Goal: Information Seeking & Learning: Learn about a topic

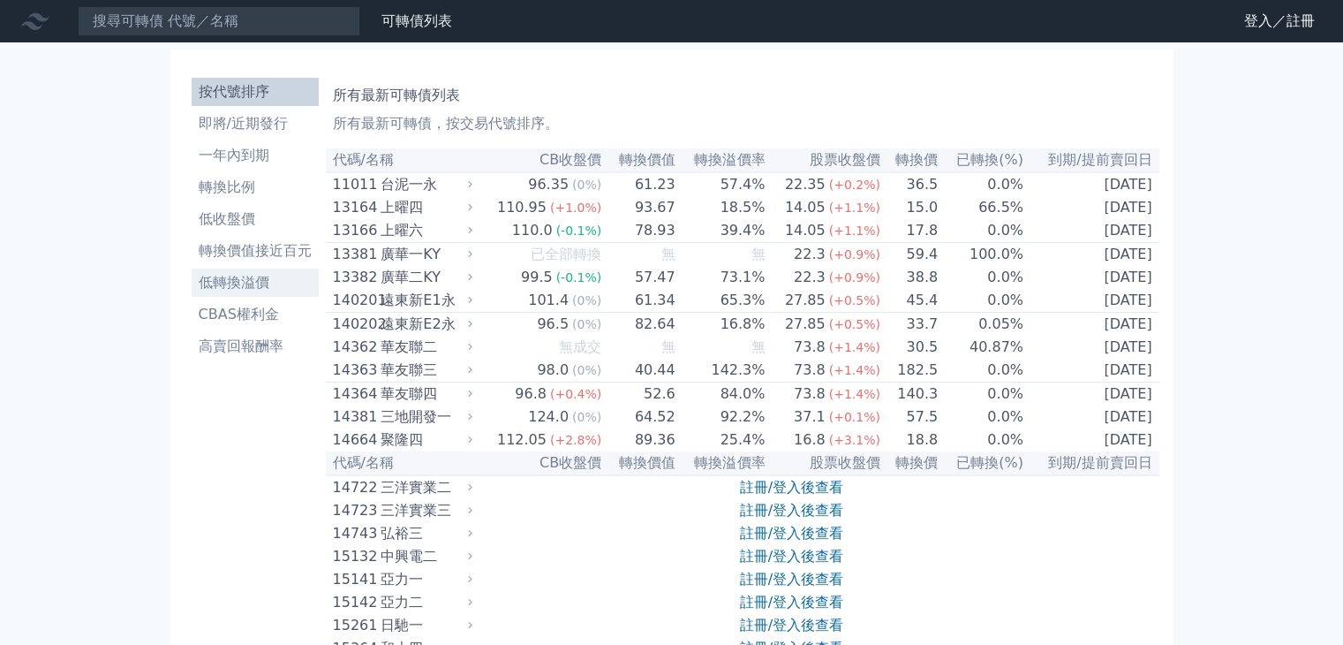
click at [248, 288] on li "低轉換溢價" at bounding box center [255, 282] width 127 height 21
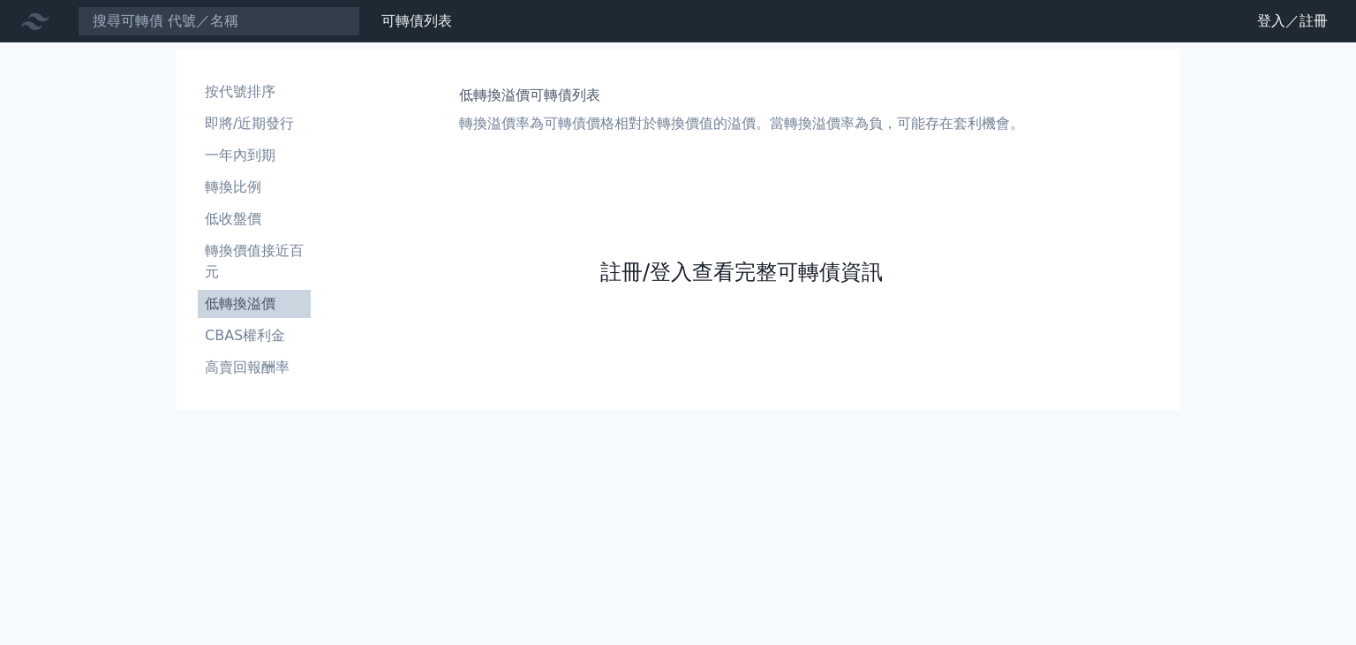
click at [650, 276] on link "註冊/登入查看完整可轉債資訊" at bounding box center [741, 272] width 283 height 28
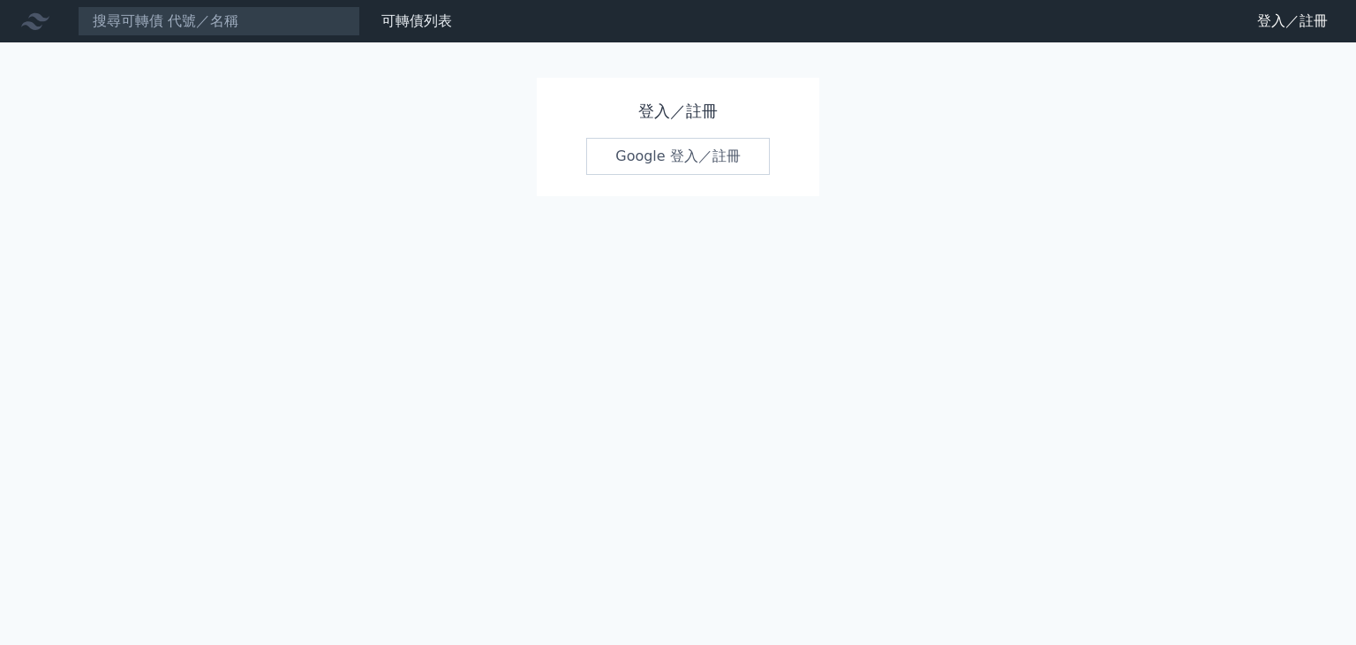
click at [675, 155] on link "Google 登入／註冊" at bounding box center [678, 156] width 184 height 37
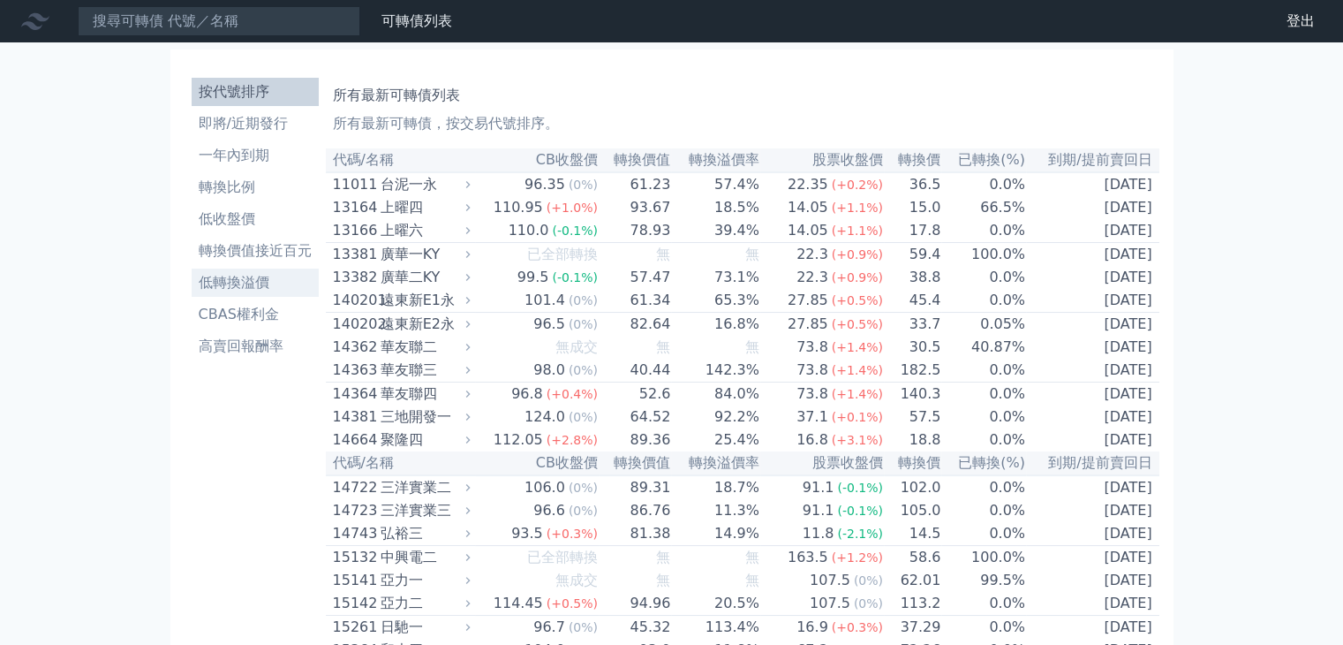
click at [268, 281] on li "低轉換溢價" at bounding box center [255, 282] width 127 height 21
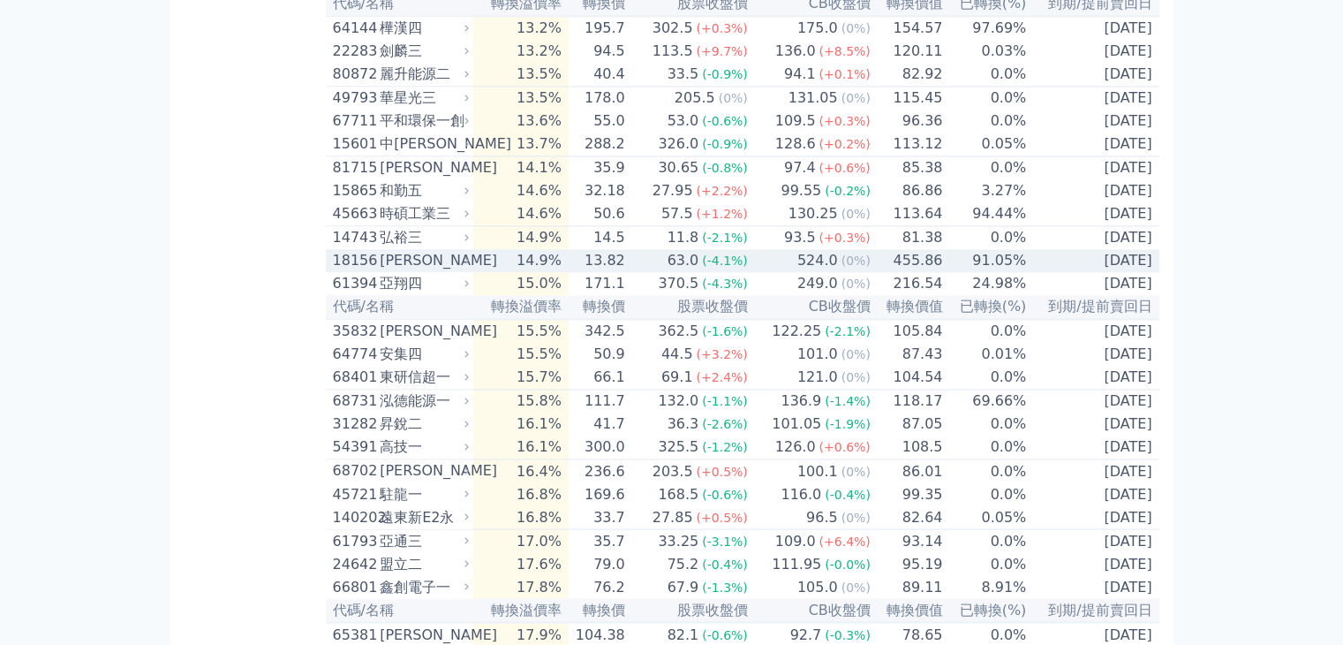
scroll to position [2914, 0]
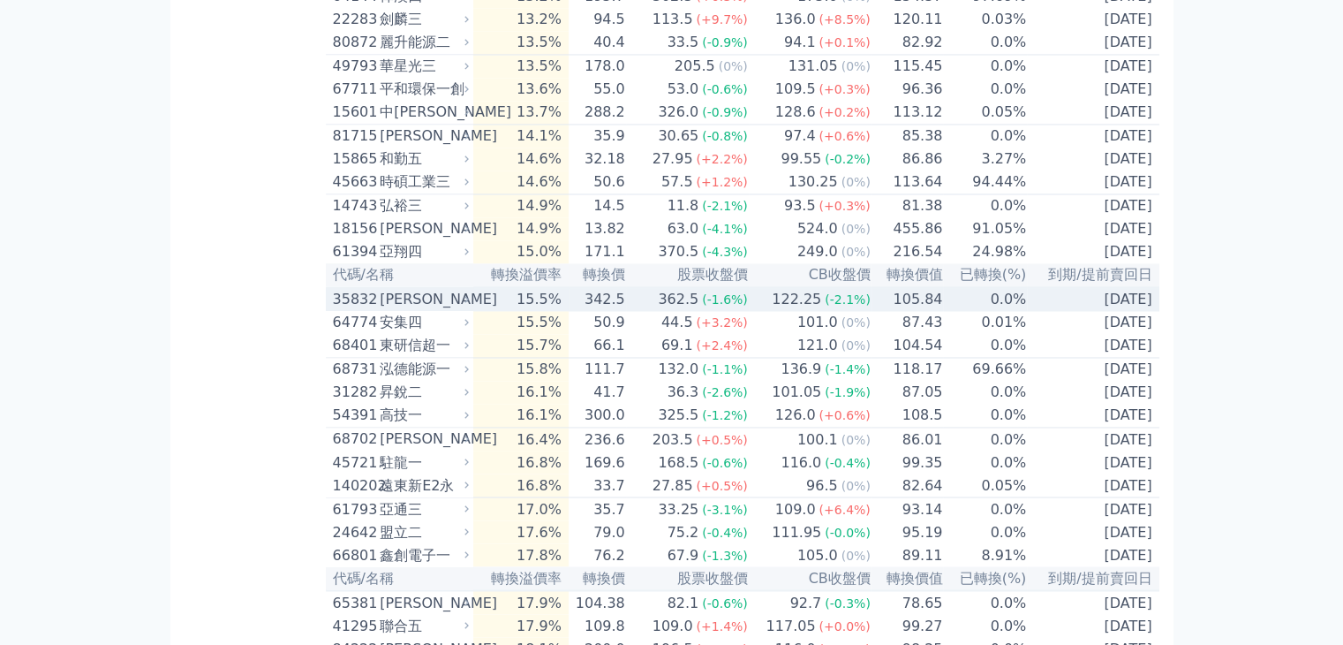
click at [776, 310] on div "122.25" at bounding box center [796, 299] width 57 height 21
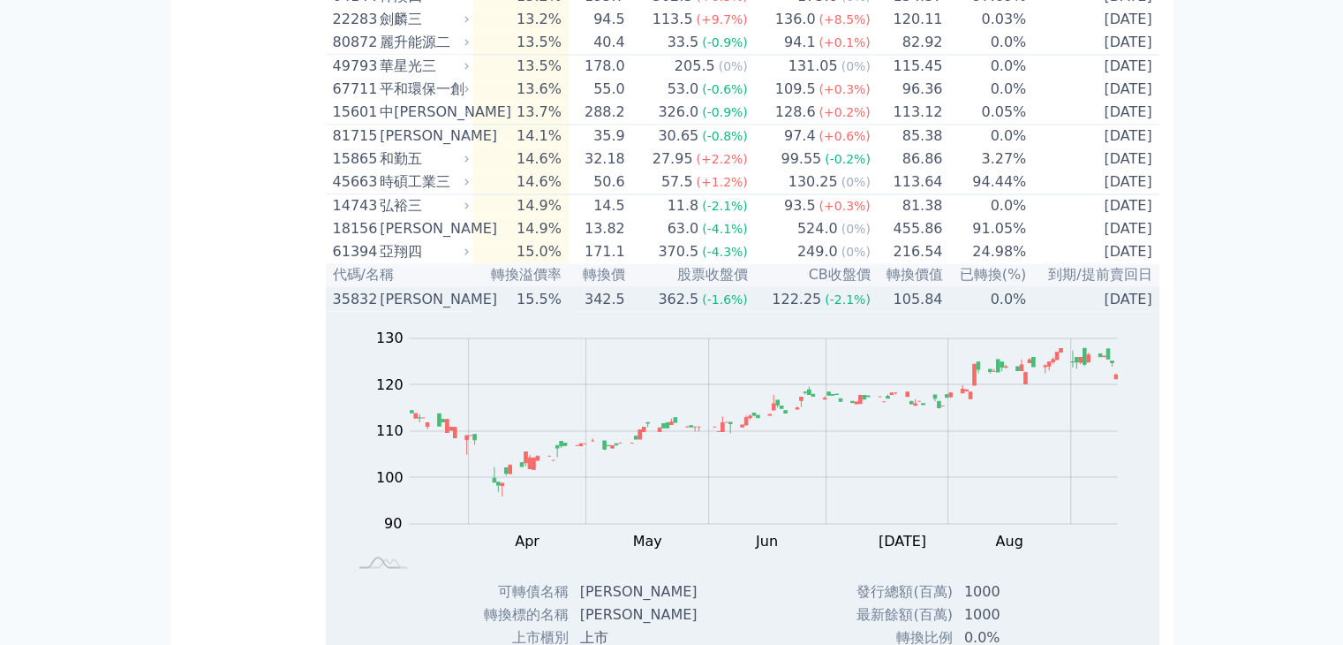
click at [776, 310] on div "122.25" at bounding box center [796, 299] width 57 height 21
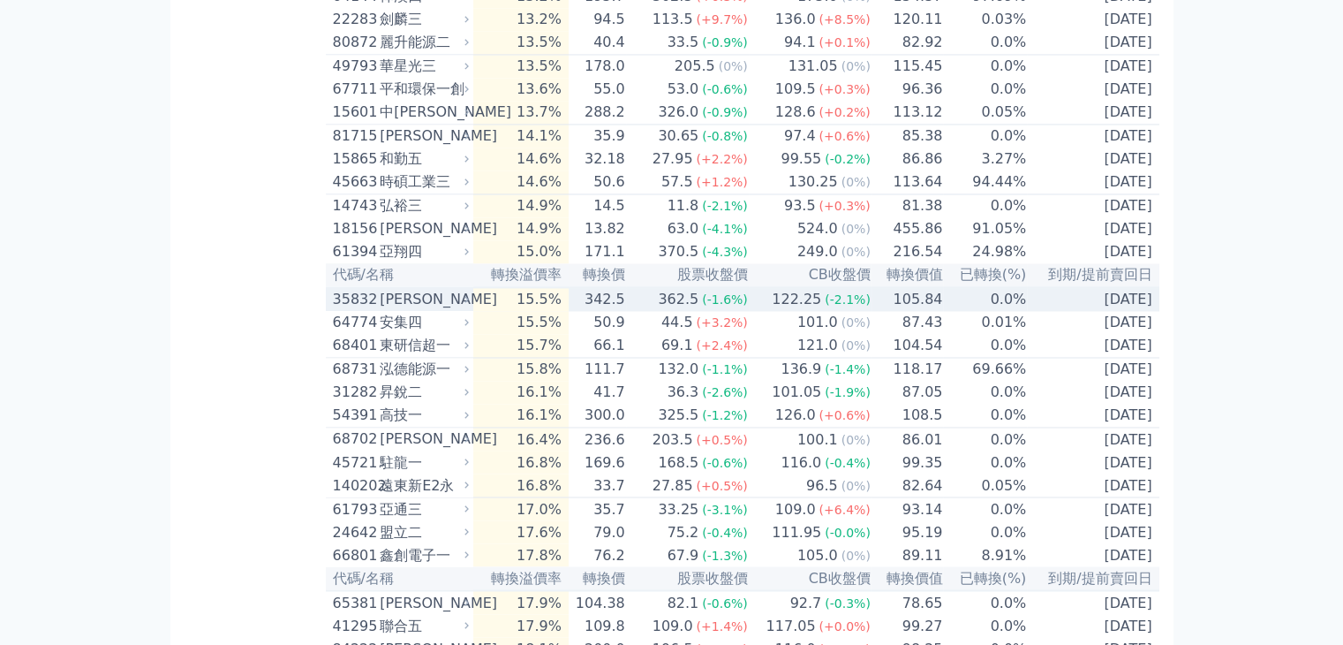
click at [776, 310] on div "122.25" at bounding box center [796, 299] width 57 height 21
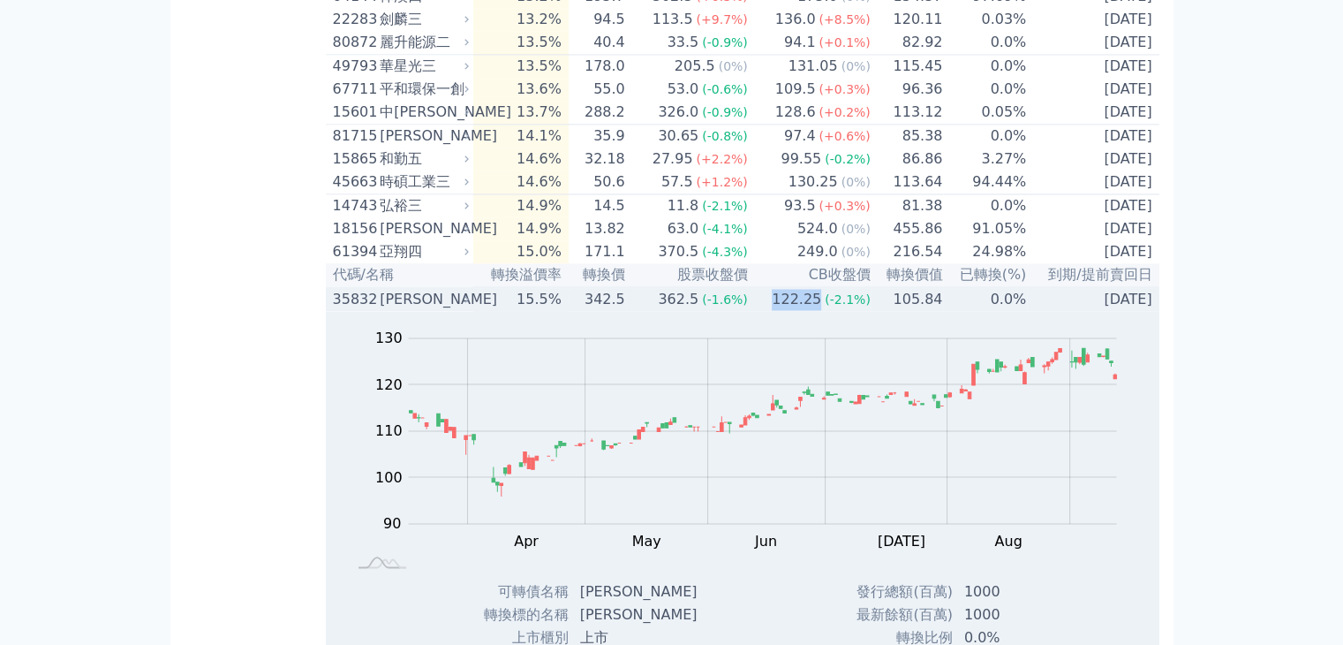
click at [776, 310] on div "122.25" at bounding box center [796, 299] width 57 height 21
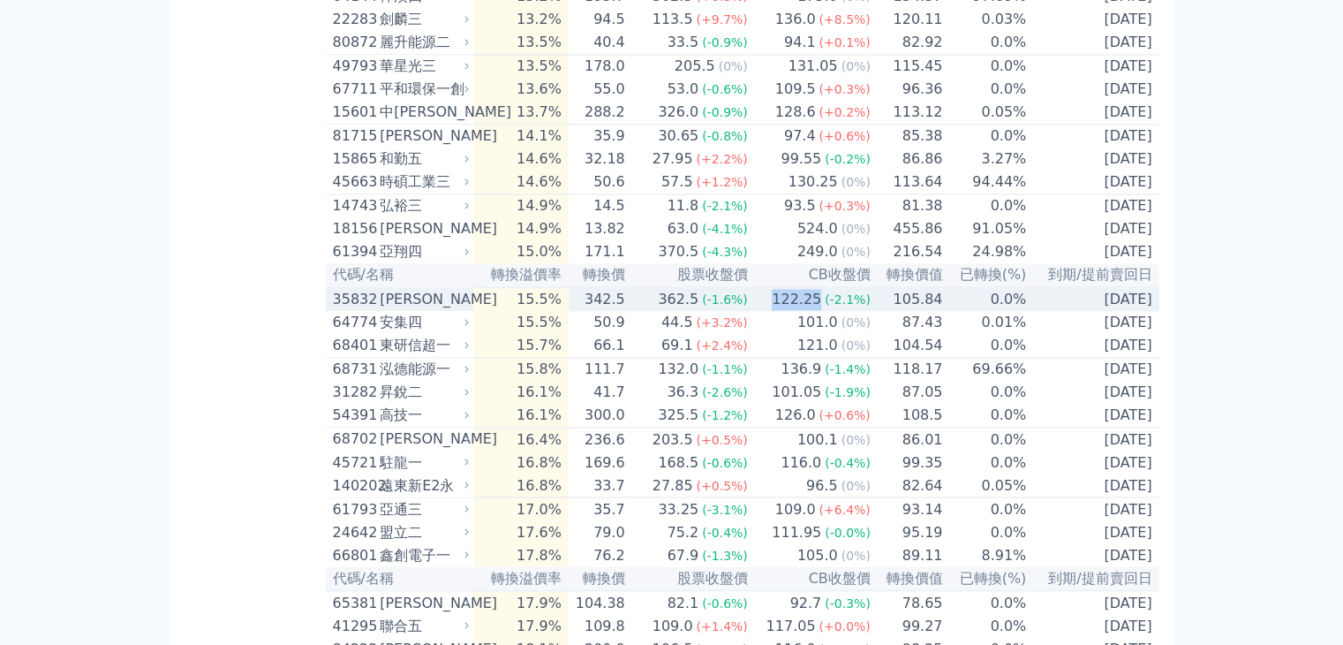
click at [774, 310] on div "122.25" at bounding box center [796, 299] width 57 height 21
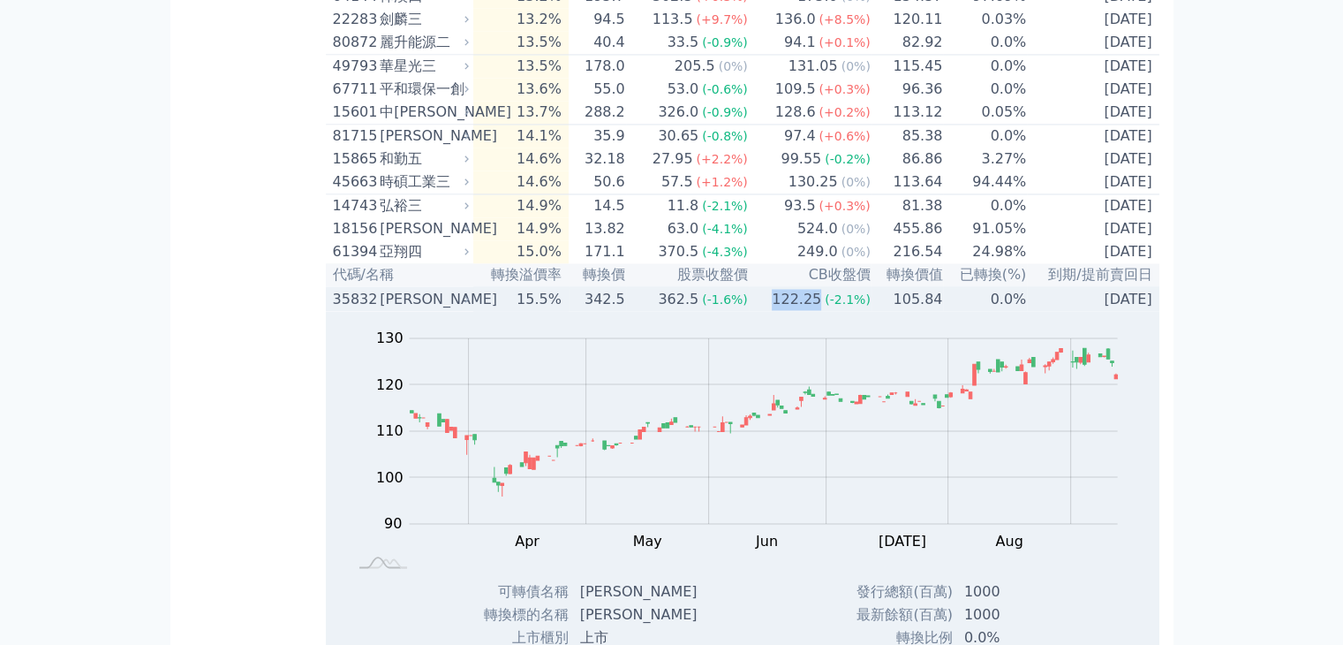
click at [774, 310] on div "122.25" at bounding box center [796, 299] width 57 height 21
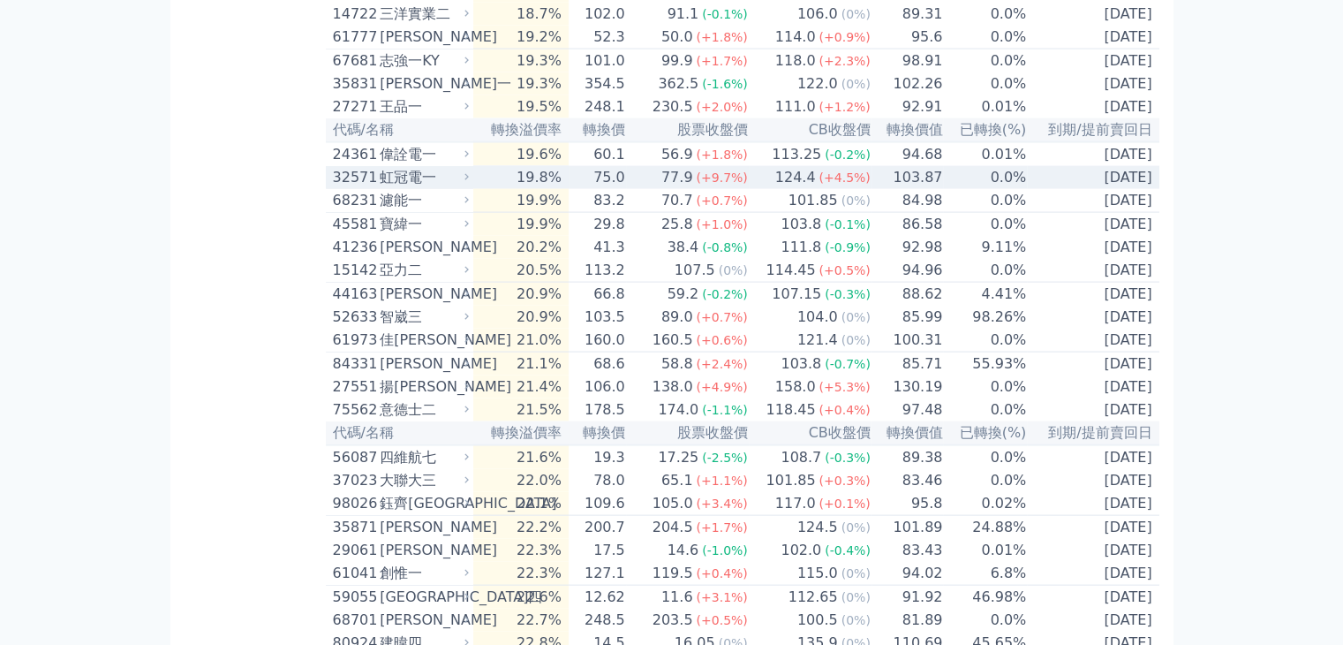
scroll to position [3709, 0]
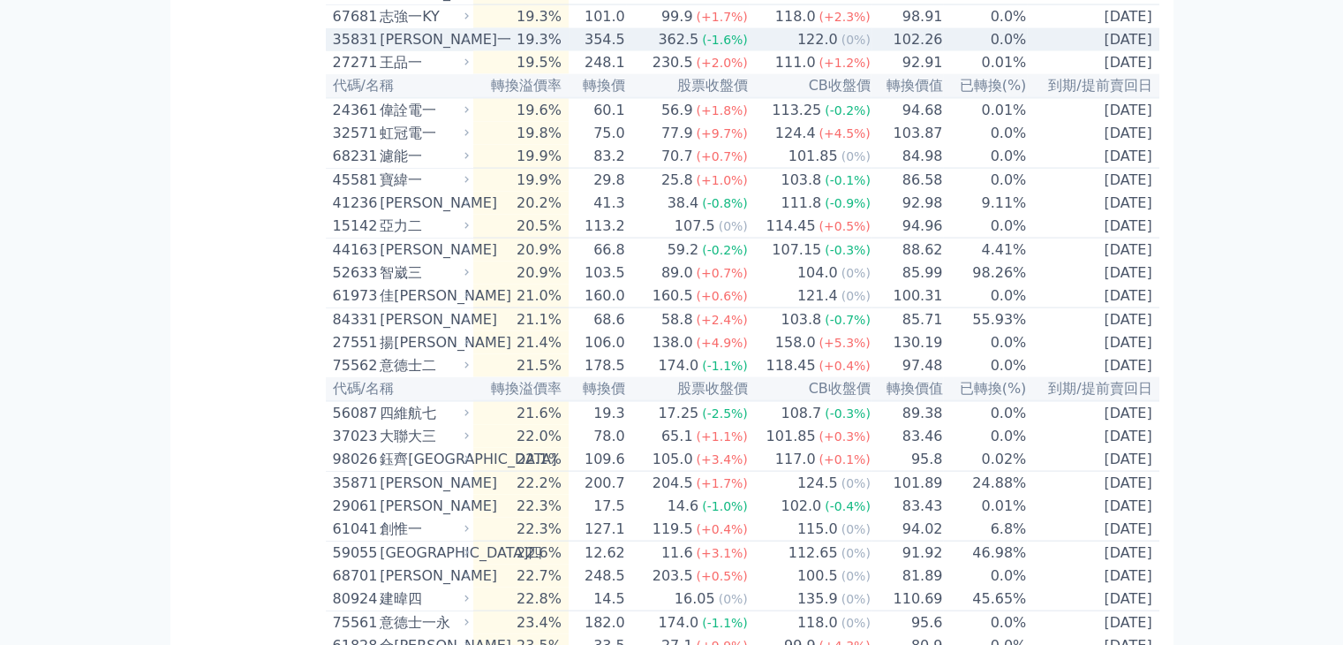
click at [522, 51] on td "19.3%" at bounding box center [520, 39] width 94 height 23
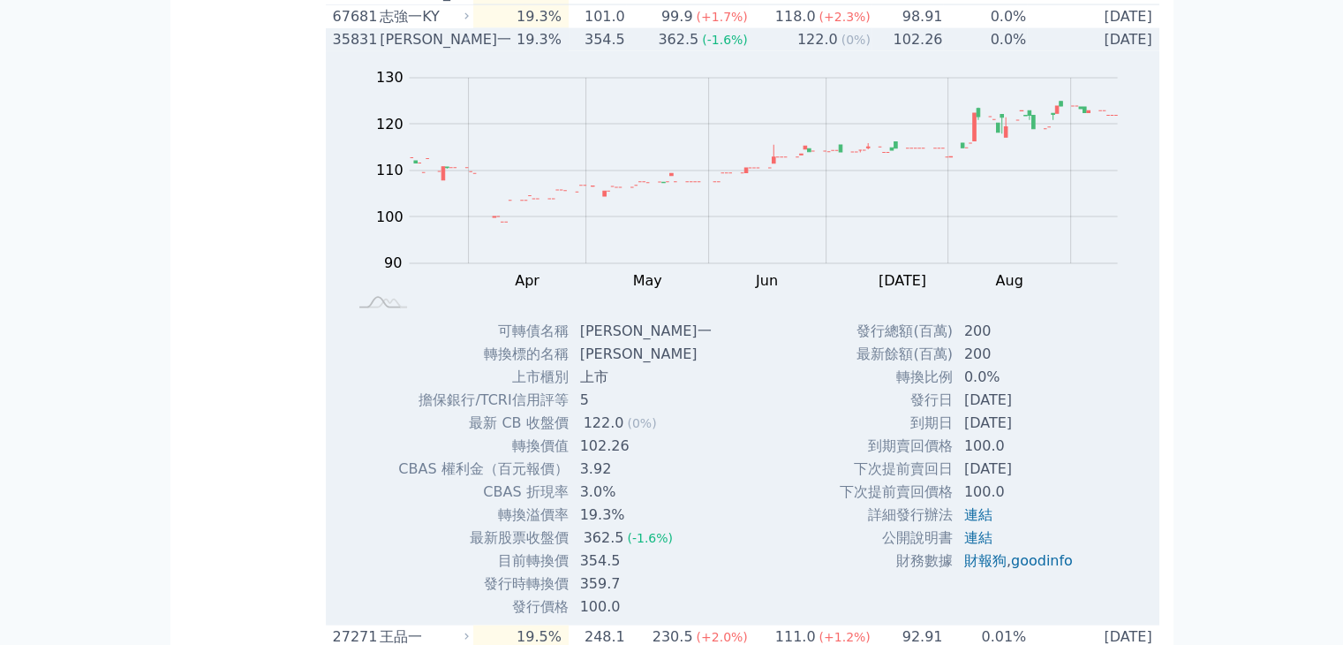
click at [522, 51] on td "19.3%" at bounding box center [520, 39] width 94 height 23
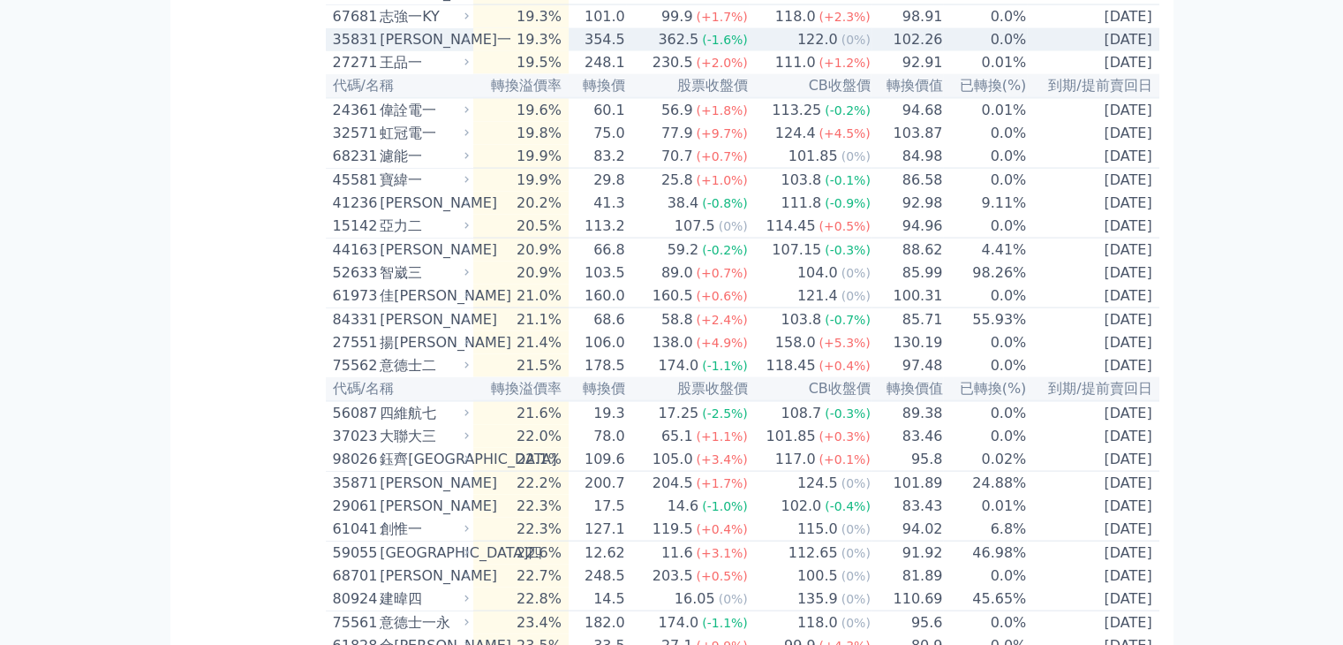
click at [522, 51] on td "19.3%" at bounding box center [520, 39] width 94 height 23
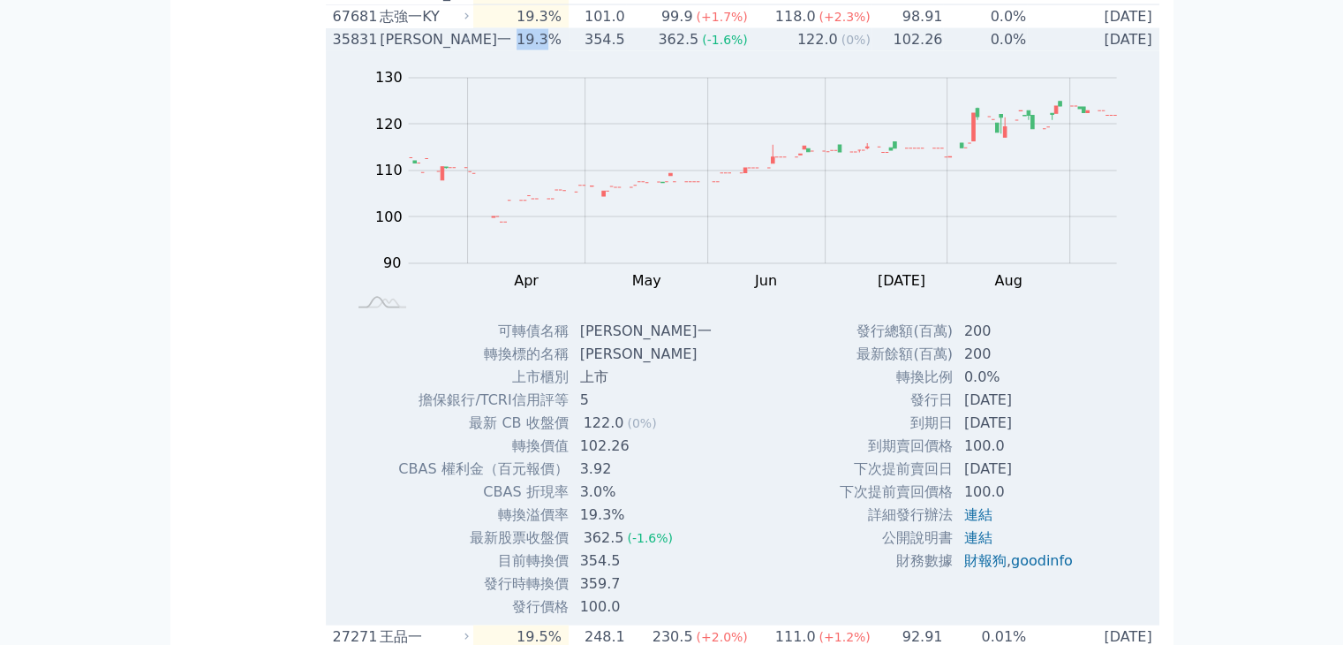
click at [522, 51] on td "19.3%" at bounding box center [520, 39] width 94 height 23
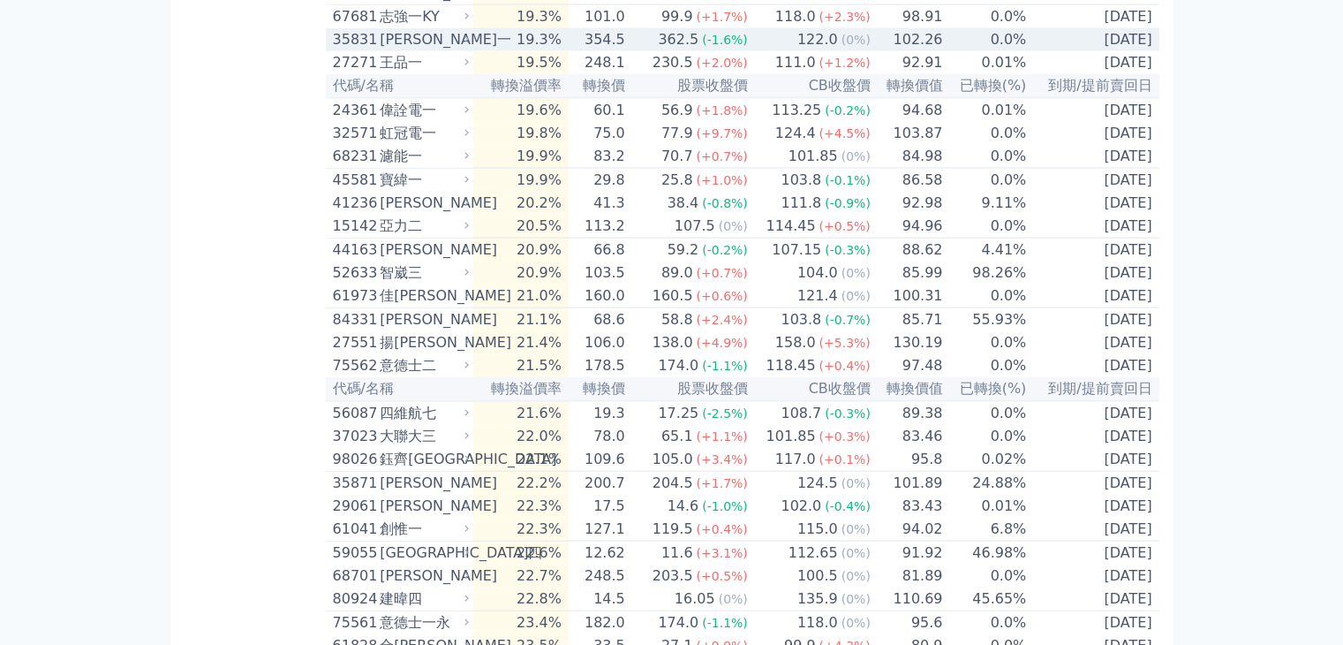
click at [872, 51] on td "102.26" at bounding box center [908, 39] width 72 height 23
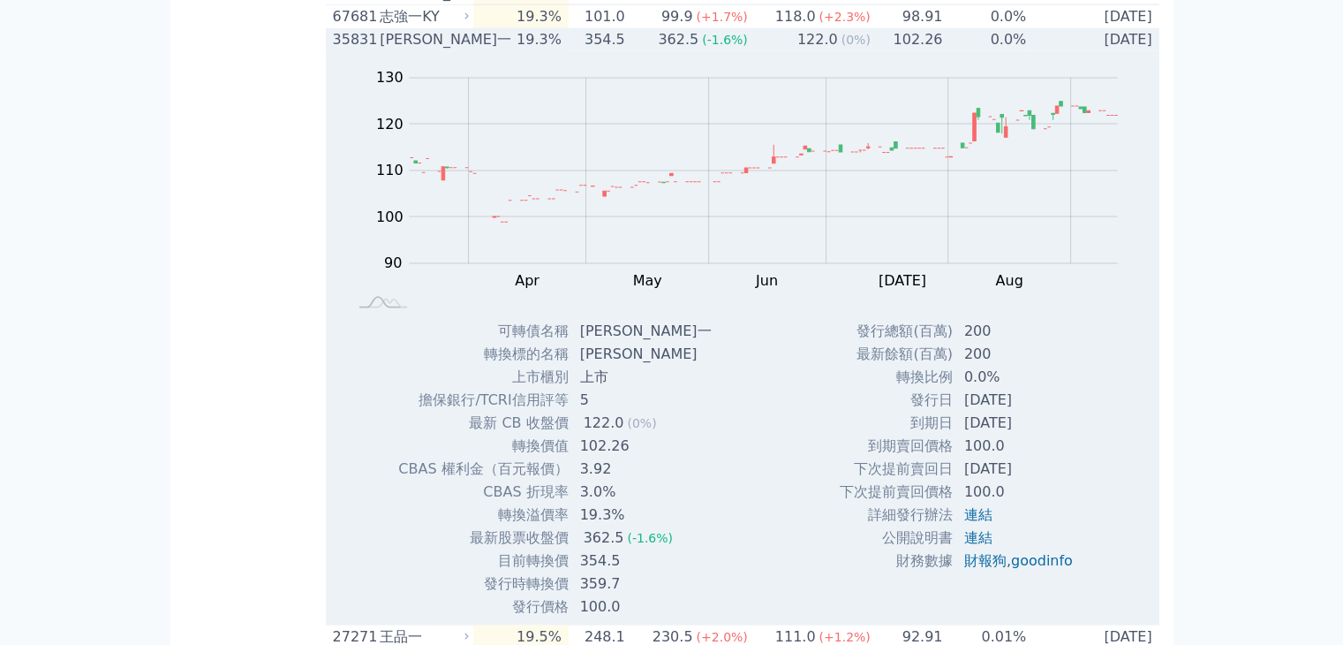
click at [872, 51] on td "102.26" at bounding box center [908, 39] width 72 height 23
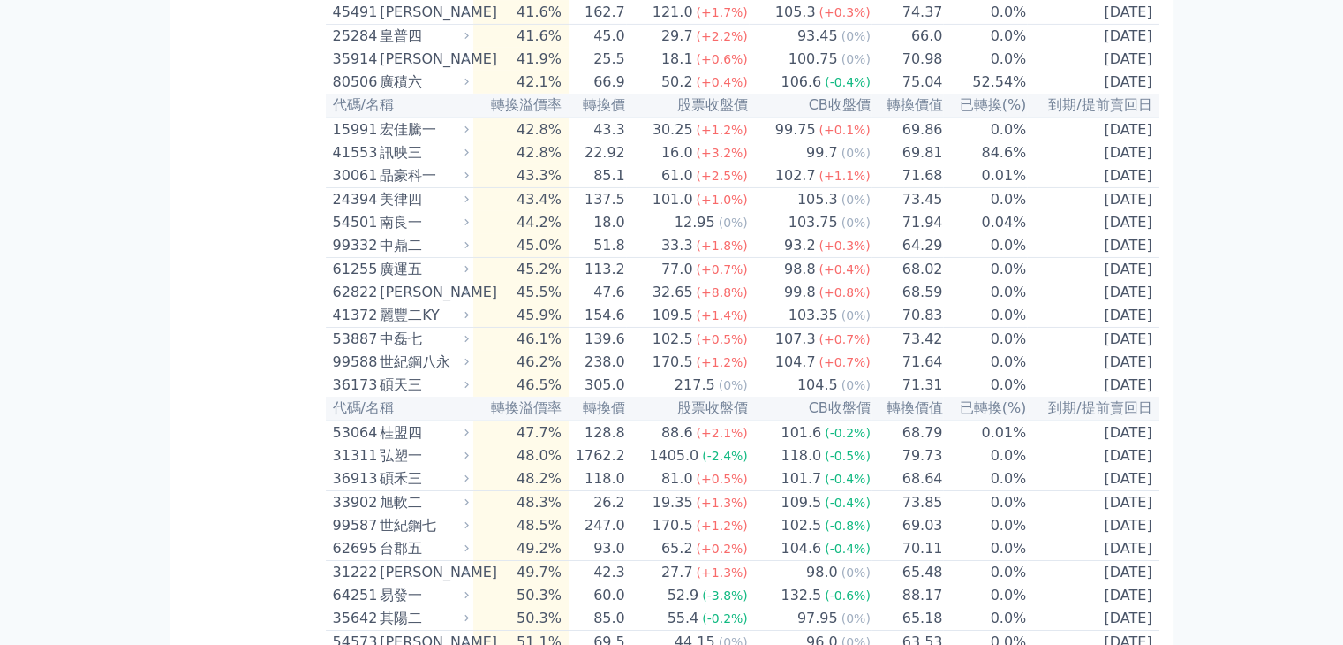
scroll to position [6358, 0]
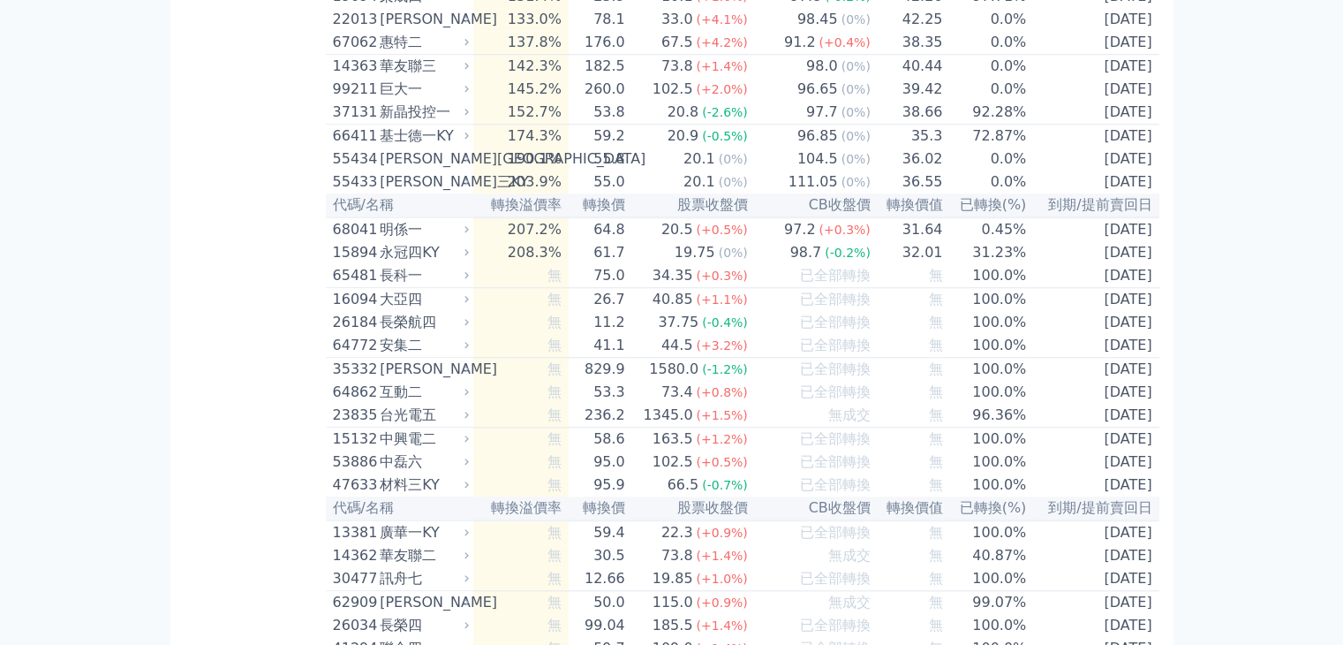
scroll to position [8566, 0]
